Goal: Task Accomplishment & Management: Manage account settings

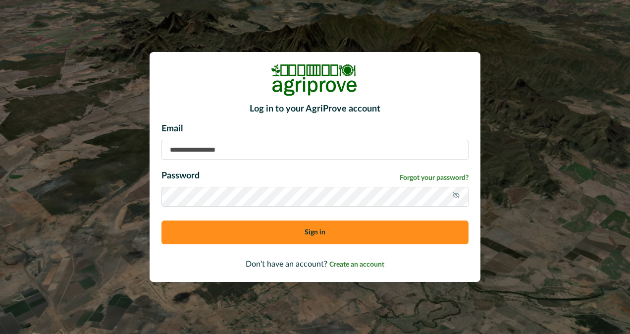
type input "**********"
click at [336, 229] on button "Sign in" at bounding box center [314, 232] width 307 height 24
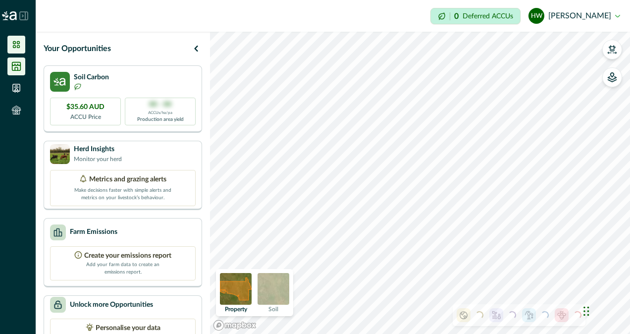
click at [12, 67] on icon at bounding box center [16, 66] width 8 height 8
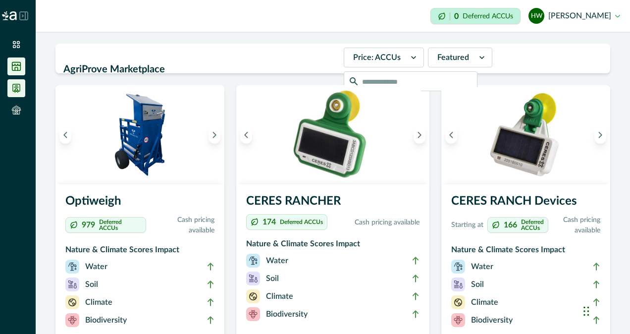
click at [20, 85] on icon at bounding box center [16, 88] width 7 height 8
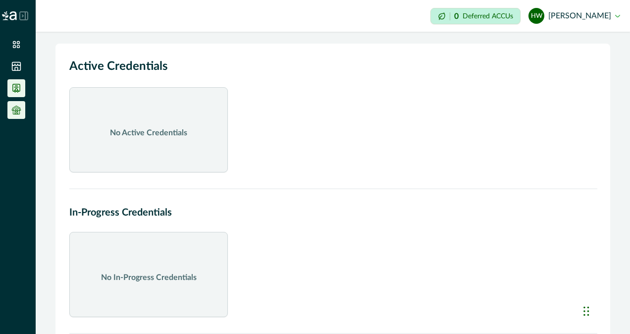
click at [19, 109] on icon at bounding box center [16, 108] width 6 height 3
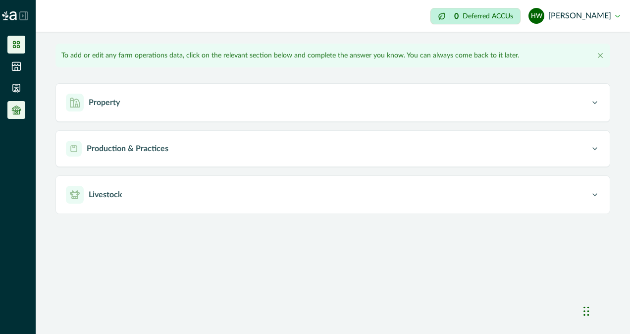
click at [17, 43] on icon at bounding box center [16, 44] width 7 height 7
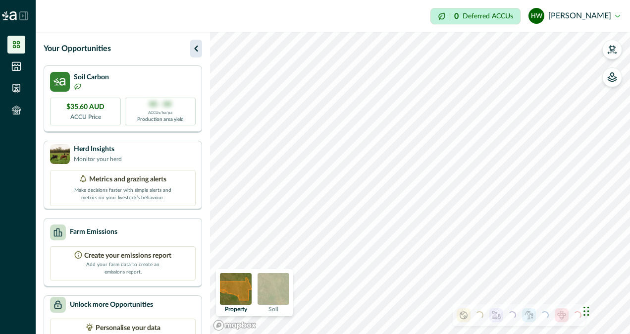
click at [196, 47] on icon "button" at bounding box center [195, 49] width 3 height 6
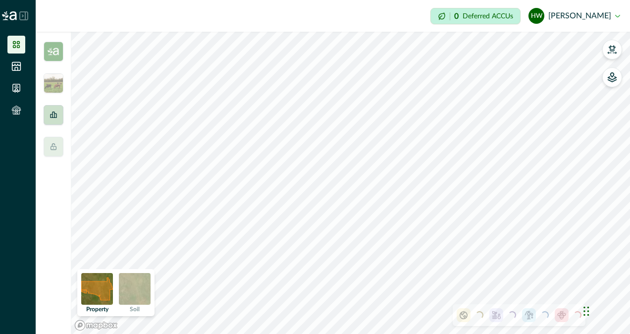
click at [55, 123] on div at bounding box center [54, 115] width 20 height 20
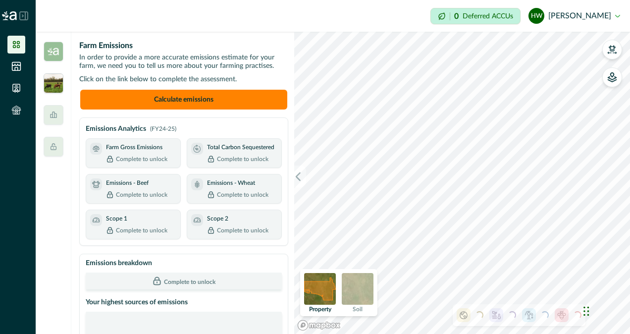
click at [57, 81] on img at bounding box center [54, 83] width 20 height 20
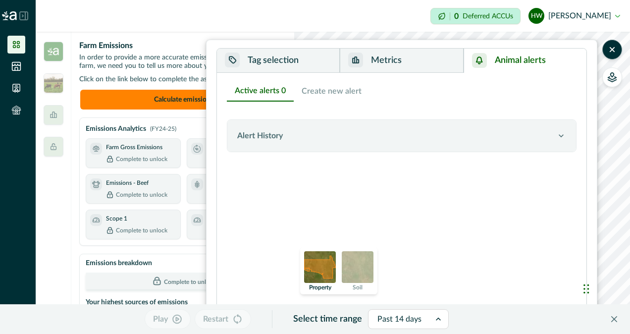
click at [508, 55] on button "Animal alerts" at bounding box center [524, 61] width 123 height 24
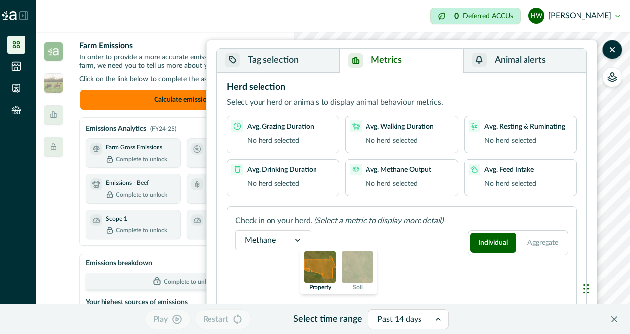
click at [413, 61] on button "Metrics" at bounding box center [401, 61] width 123 height 24
click at [51, 115] on icon at bounding box center [54, 115] width 8 height 8
click at [167, 71] on div "Farm Emissions In order to provide a more accurate emissions estimate for your …" at bounding box center [183, 75] width 209 height 70
click at [16, 63] on icon at bounding box center [16, 66] width 10 height 10
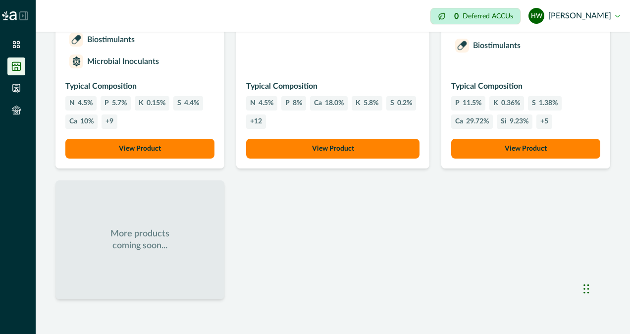
scroll to position [1085, 0]
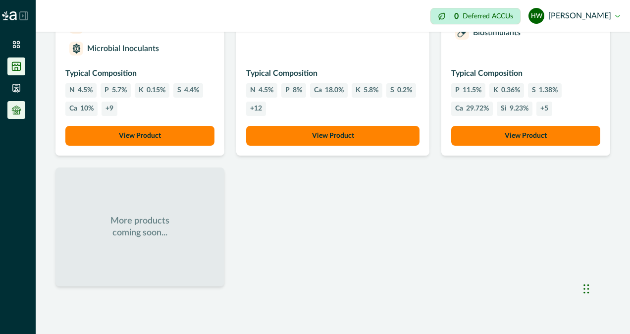
click at [11, 111] on icon at bounding box center [16, 110] width 10 height 10
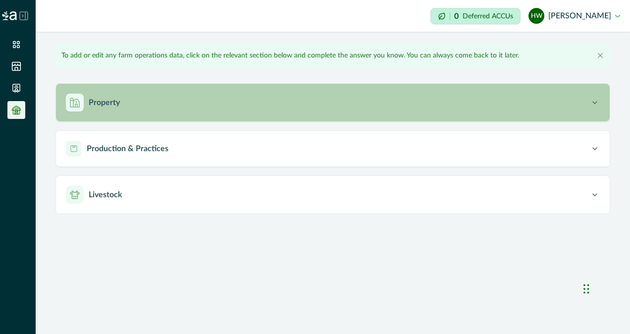
click at [143, 109] on div "Property" at bounding box center [328, 103] width 524 height 18
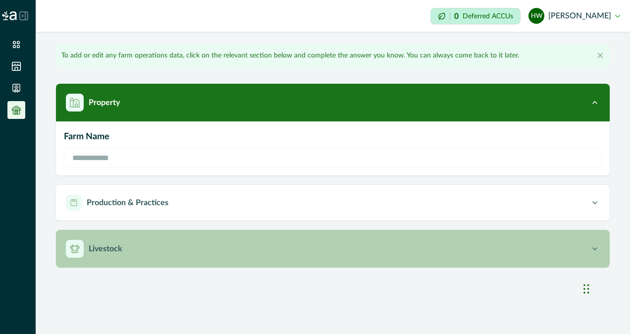
click at [157, 248] on div "Livestock" at bounding box center [328, 249] width 524 height 18
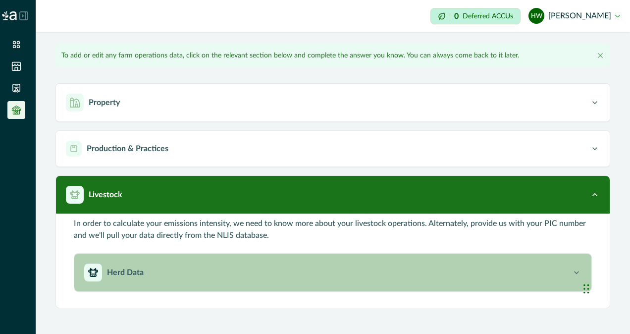
click at [134, 274] on p "Herd Data" at bounding box center [125, 272] width 37 height 12
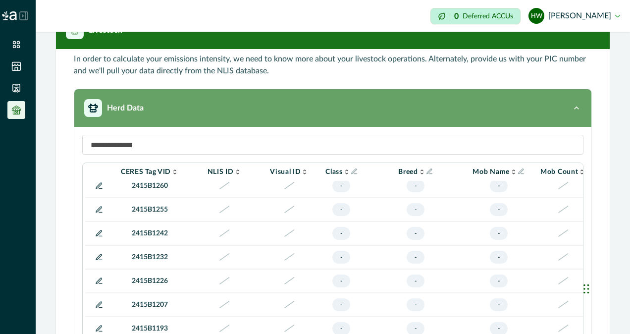
scroll to position [394, 0]
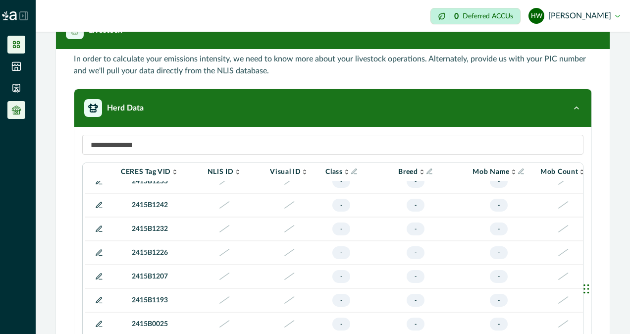
click at [13, 49] on icon at bounding box center [16, 45] width 10 height 10
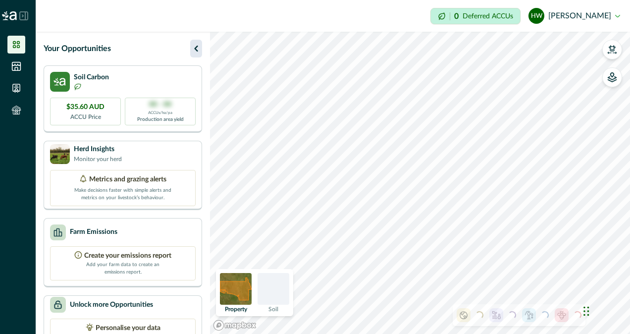
click at [198, 48] on icon "button" at bounding box center [196, 49] width 12 height 12
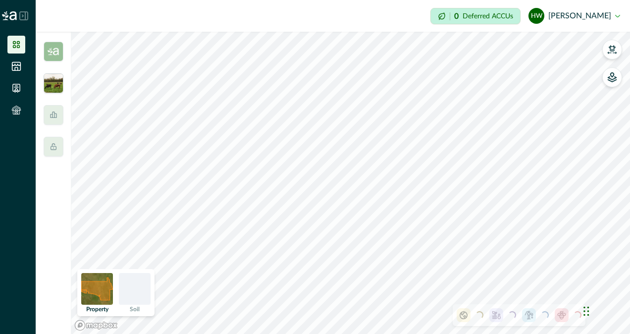
click at [52, 81] on img at bounding box center [54, 83] width 20 height 20
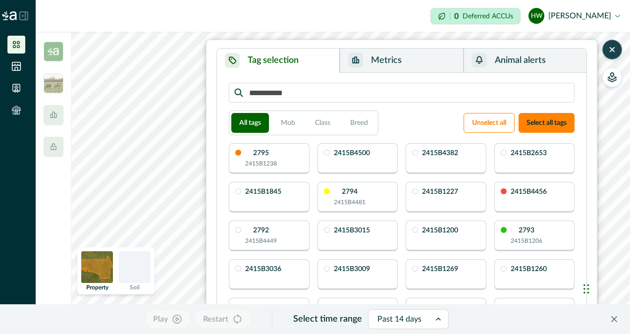
click at [621, 51] on button "button" at bounding box center [612, 50] width 20 height 20
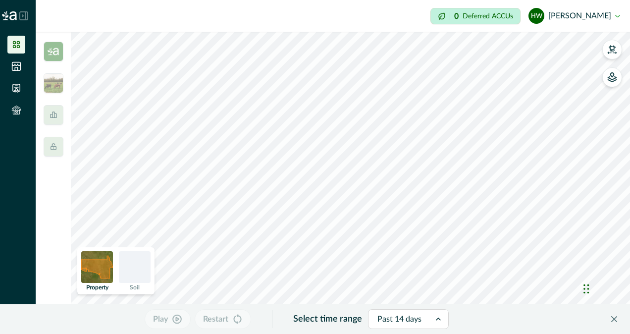
click at [144, 268] on div at bounding box center [135, 267] width 32 height 32
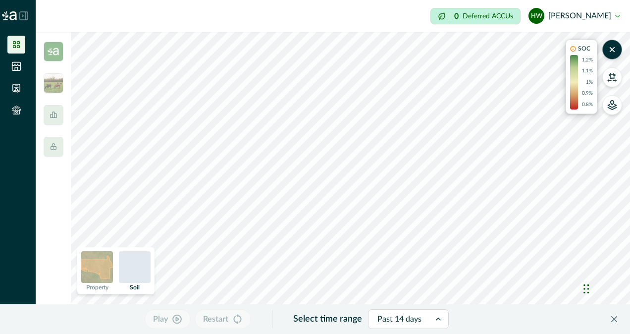
click at [90, 263] on img at bounding box center [97, 267] width 32 height 32
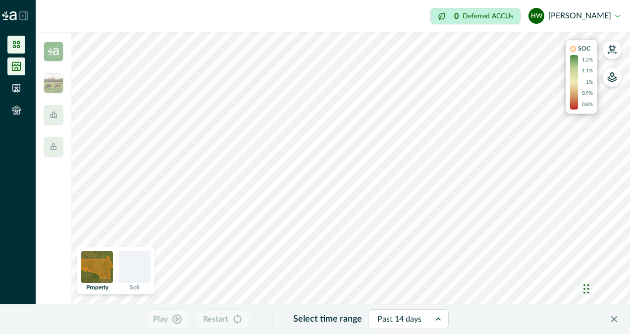
click at [15, 68] on icon at bounding box center [16, 66] width 8 height 8
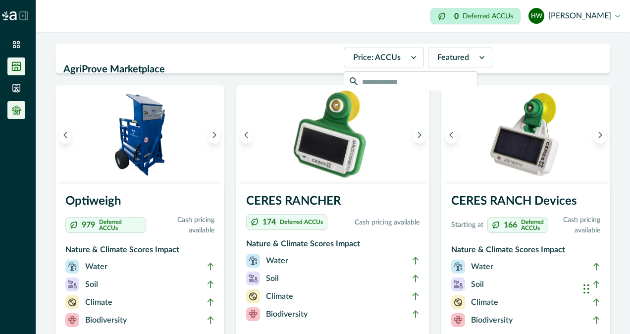
click at [18, 106] on icon at bounding box center [16, 110] width 10 height 10
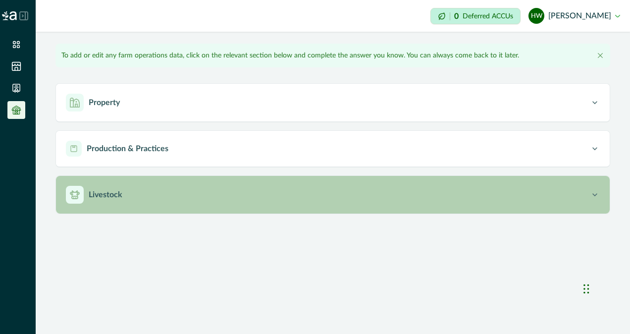
click at [159, 181] on button "Livestock" at bounding box center [332, 195] width 553 height 38
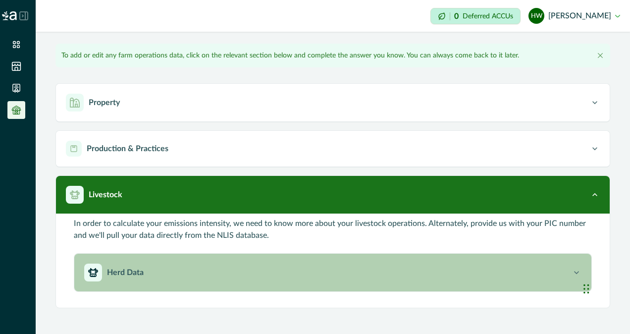
click at [136, 278] on div "Herd Data" at bounding box center [327, 272] width 487 height 18
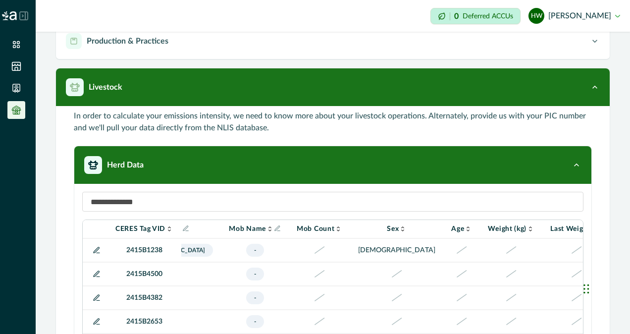
scroll to position [107, 0]
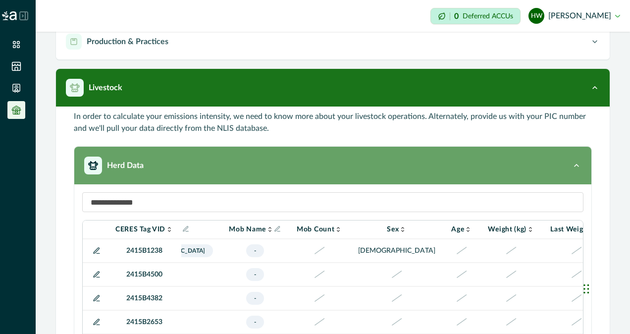
click at [571, 161] on icon "button" at bounding box center [576, 165] width 10 height 10
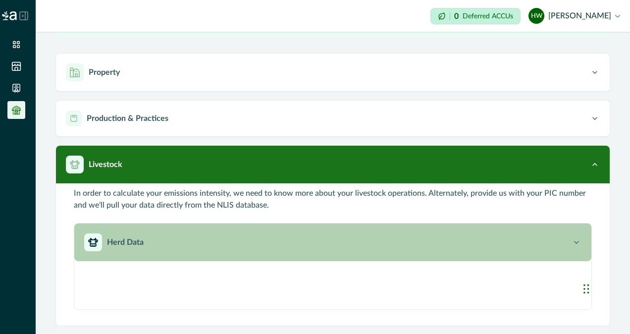
scroll to position [0, 0]
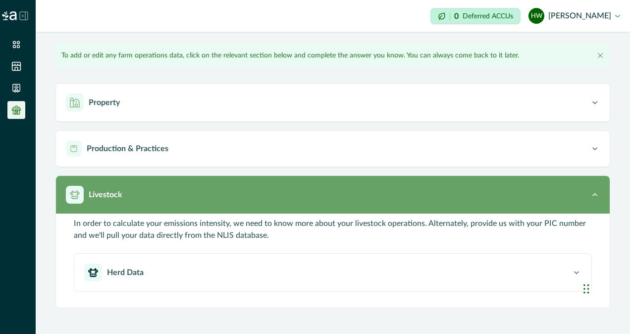
click at [595, 192] on icon "button" at bounding box center [595, 195] width 10 height 10
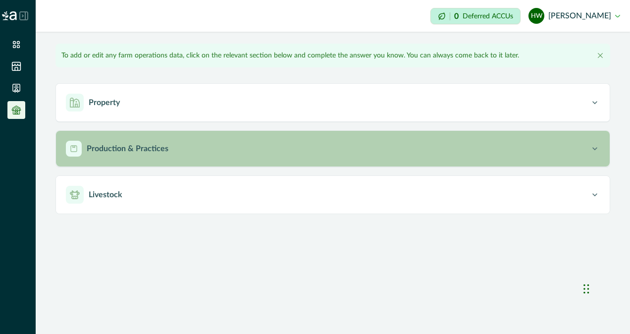
click at [590, 147] on icon "button" at bounding box center [595, 149] width 10 height 10
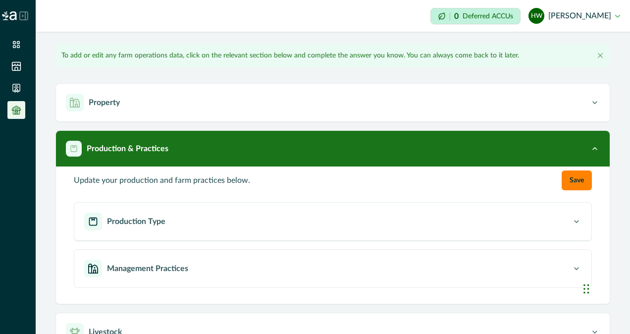
scroll to position [24, 0]
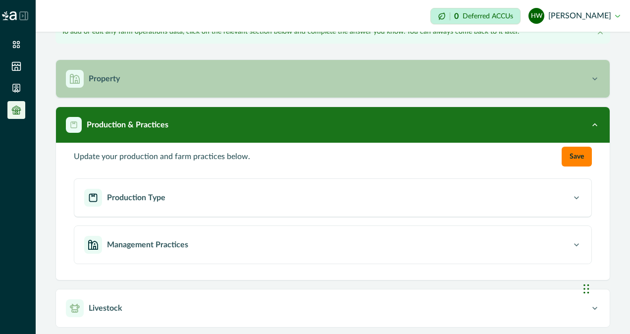
click at [590, 74] on icon "button" at bounding box center [595, 79] width 10 height 10
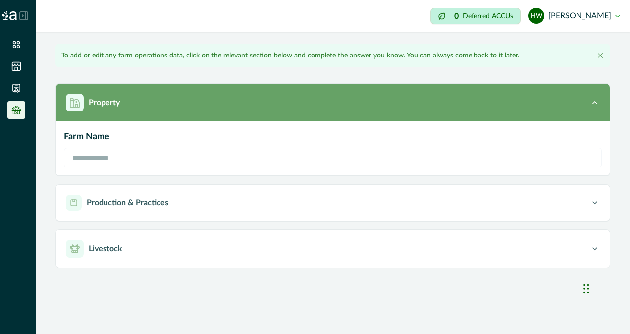
click at [596, 95] on button "Property" at bounding box center [332, 103] width 553 height 38
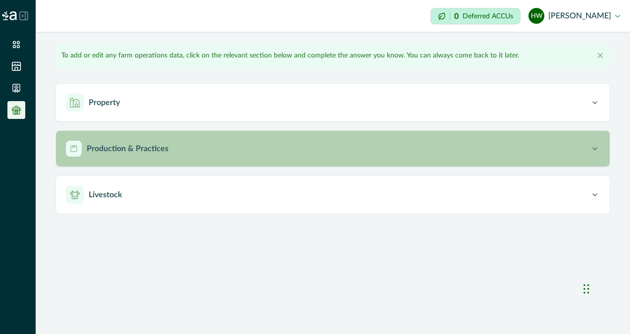
click at [595, 147] on icon "button" at bounding box center [595, 149] width 10 height 10
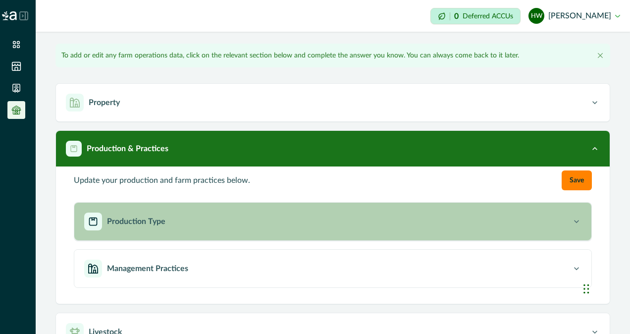
click at [568, 211] on button "Production Type" at bounding box center [332, 221] width 517 height 38
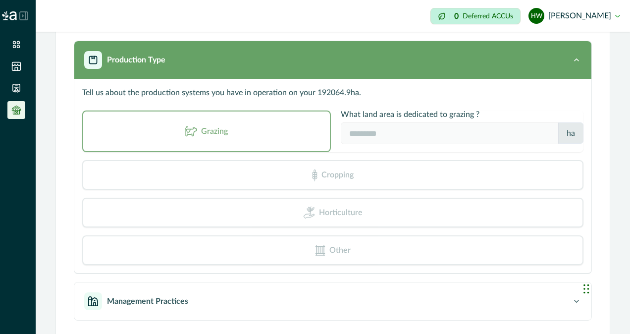
scroll to position [162, 0]
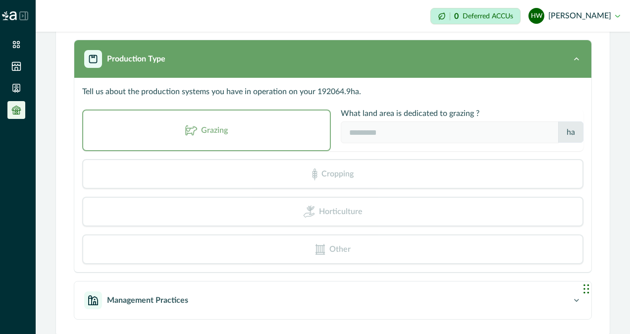
click at [571, 62] on icon "button" at bounding box center [576, 59] width 10 height 10
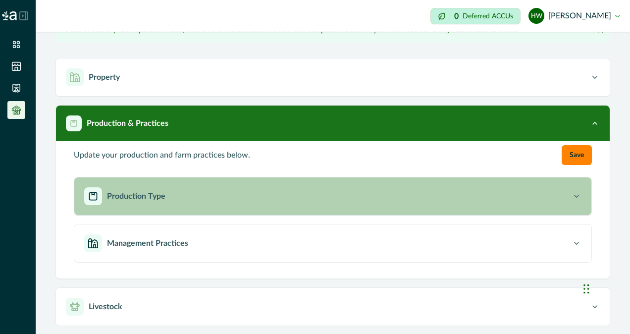
scroll to position [24, 0]
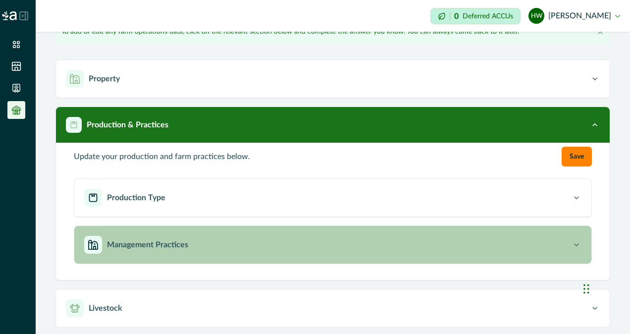
click at [573, 232] on button "Management Practices" at bounding box center [332, 245] width 517 height 38
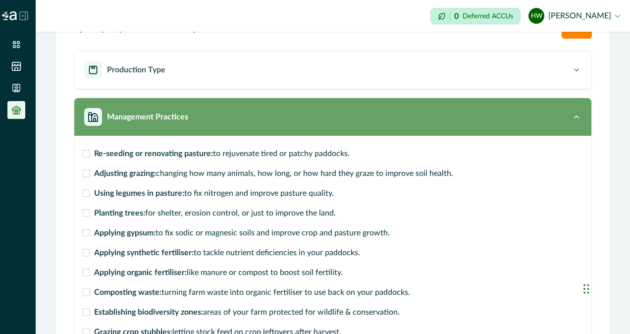
scroll to position [152, 0]
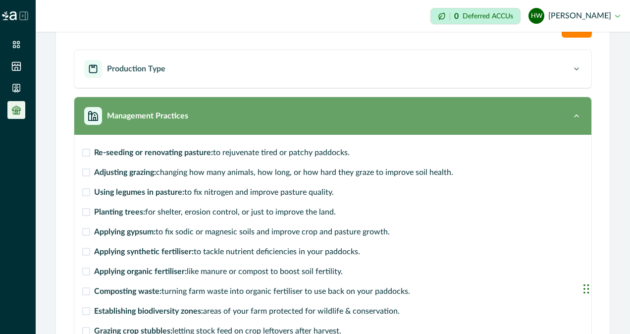
click at [571, 119] on icon "button" at bounding box center [576, 116] width 10 height 10
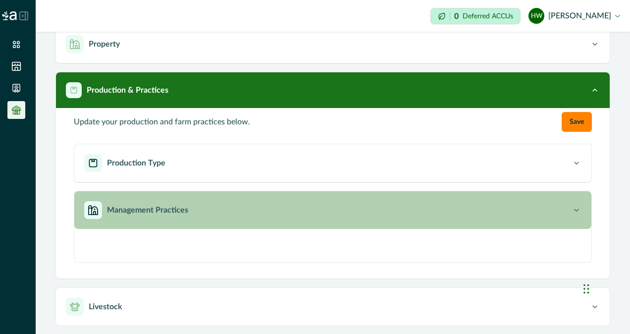
scroll to position [24, 0]
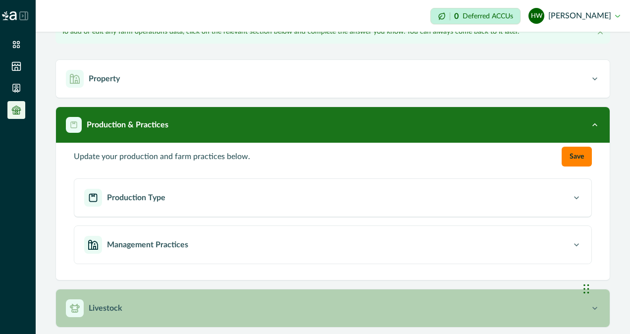
click at [118, 308] on p "Livestock" at bounding box center [106, 308] width 34 height 12
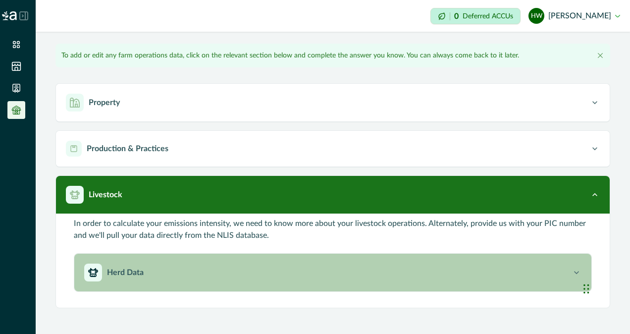
click at [187, 274] on div "Herd Data" at bounding box center [327, 272] width 487 height 18
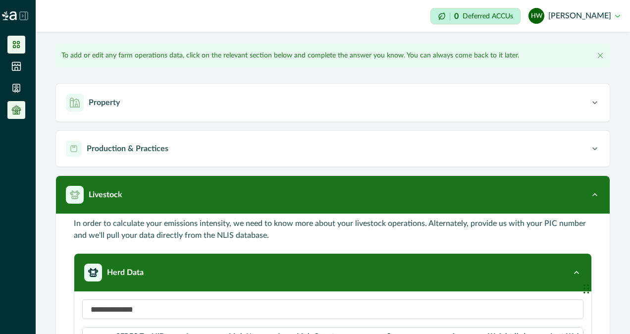
click at [15, 45] on icon at bounding box center [16, 45] width 10 height 10
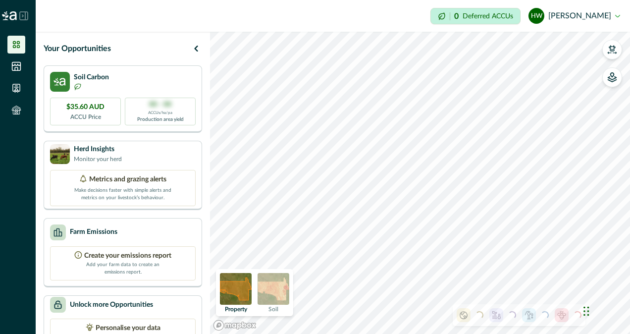
click at [275, 293] on img at bounding box center [273, 289] width 32 height 32
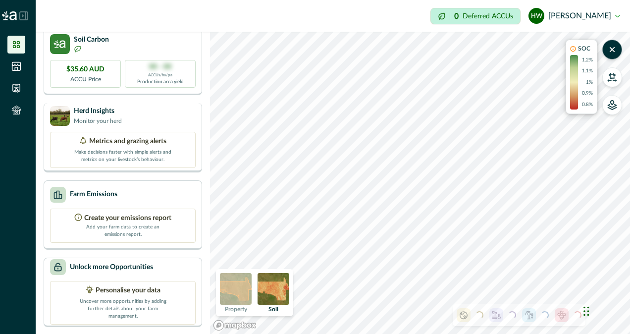
scroll to position [38, 0]
click at [122, 141] on p "Metrics and grazing alerts" at bounding box center [127, 141] width 77 height 10
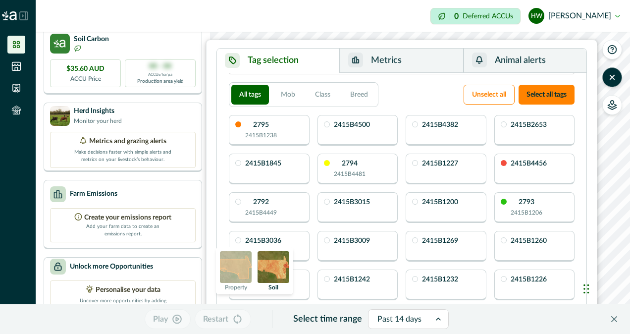
scroll to position [14, 0]
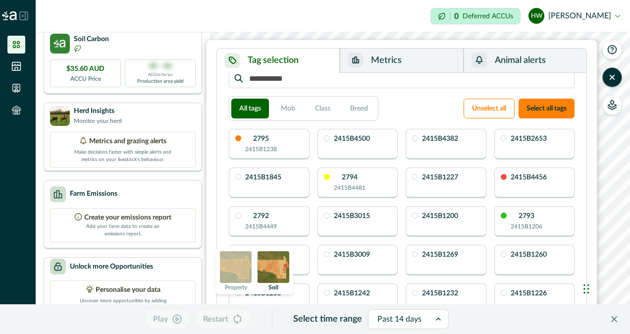
click at [444, 140] on p "2415B4382" at bounding box center [440, 138] width 36 height 7
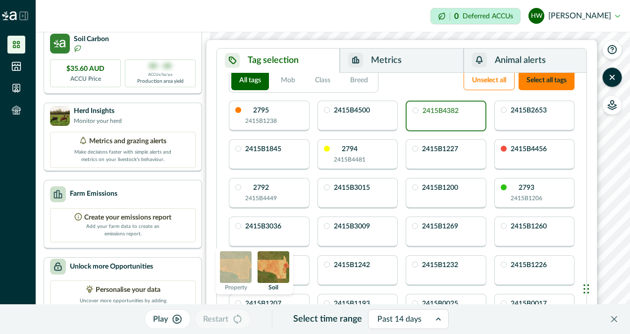
scroll to position [43, 0]
click at [227, 285] on p "Property" at bounding box center [236, 287] width 22 height 6
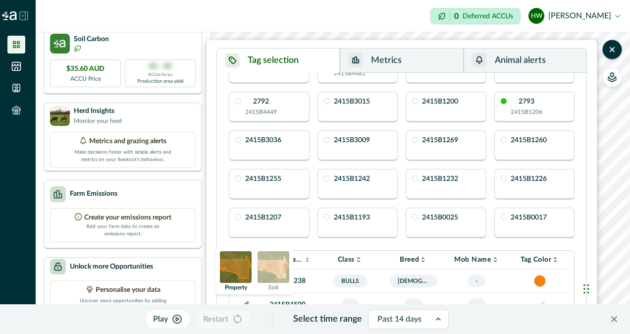
scroll to position [0, 0]
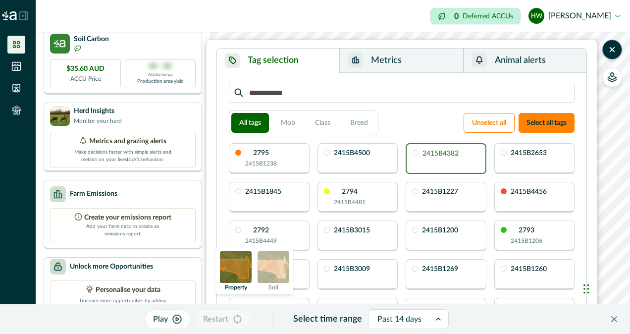
click at [419, 150] on div "2415B4382" at bounding box center [445, 158] width 81 height 31
click at [362, 123] on button "Breed" at bounding box center [359, 123] width 34 height 20
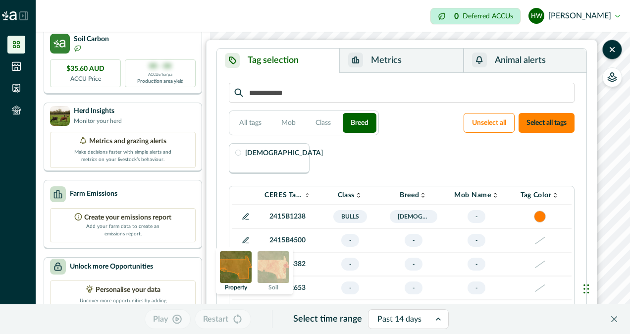
click at [290, 212] on p "2415B1238" at bounding box center [287, 216] width 46 height 10
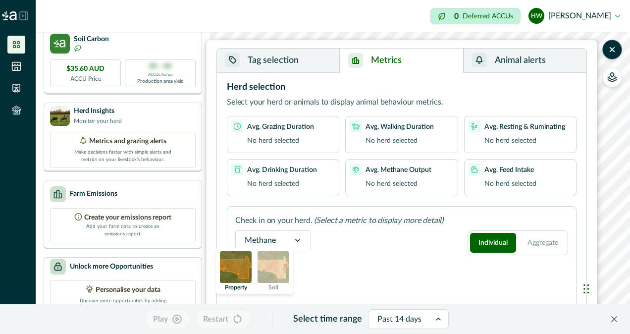
click at [377, 57] on button "Metrics" at bounding box center [401, 61] width 123 height 24
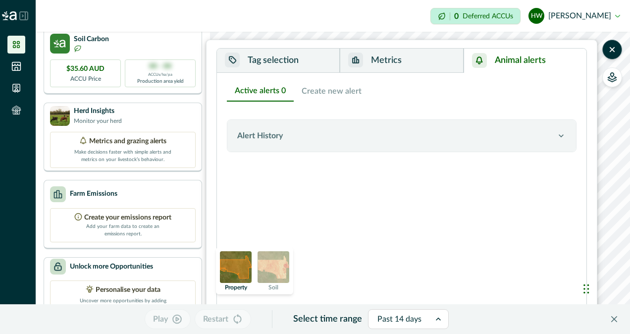
click at [489, 62] on button "Animal alerts" at bounding box center [524, 61] width 123 height 24
click at [563, 135] on icon "button" at bounding box center [560, 135] width 5 height 3
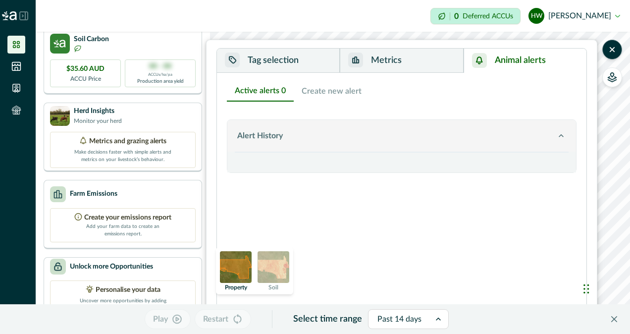
click at [563, 135] on icon "button" at bounding box center [560, 135] width 5 height 3
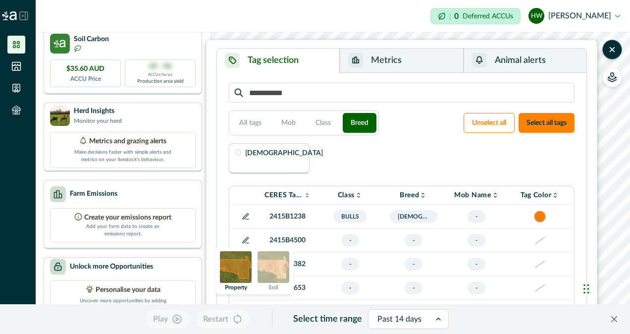
click at [287, 59] on button "Tag selection" at bounding box center [278, 61] width 123 height 24
click at [384, 56] on button "Metrics" at bounding box center [401, 61] width 123 height 24
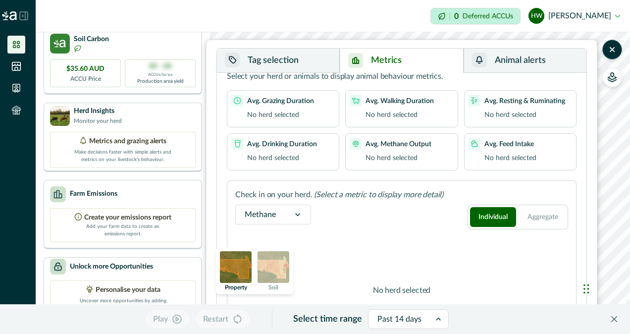
scroll to position [58, 0]
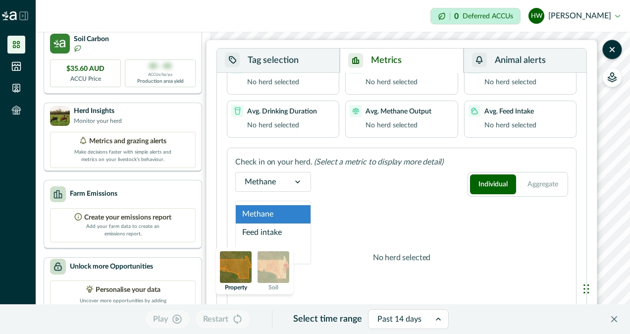
click at [300, 180] on icon at bounding box center [298, 182] width 10 height 10
click at [278, 233] on div "Feed intake" at bounding box center [273, 232] width 75 height 18
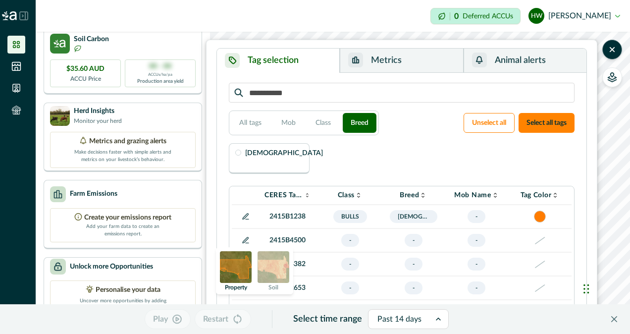
click at [283, 51] on button "Tag selection" at bounding box center [278, 61] width 123 height 24
click at [250, 120] on button "All tags" at bounding box center [250, 123] width 38 height 20
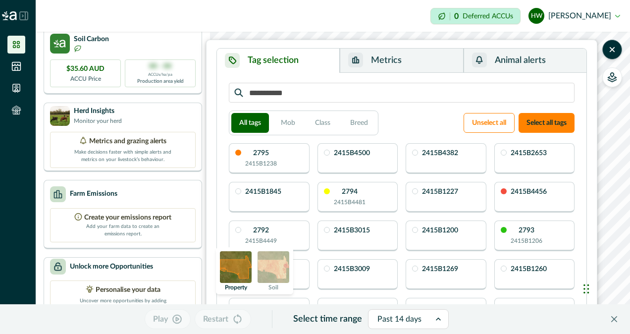
click at [445, 157] on div "2415B4382" at bounding box center [440, 153] width 36 height 9
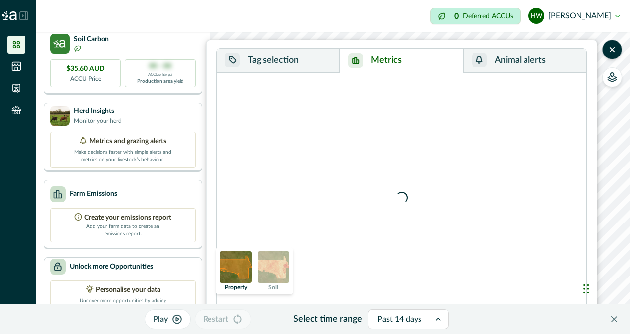
click at [383, 55] on button "Metrics" at bounding box center [401, 61] width 123 height 24
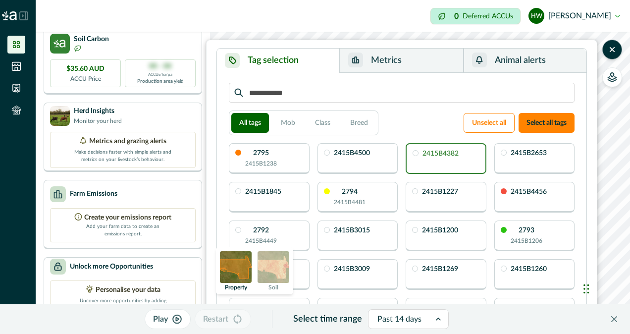
click at [298, 57] on button "Tag selection" at bounding box center [278, 61] width 123 height 24
